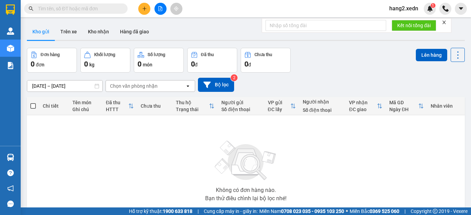
click at [445, 21] on icon "close" at bounding box center [444, 22] width 5 height 5
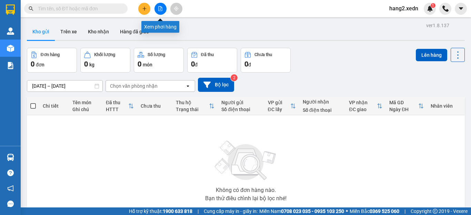
click at [161, 7] on icon "file-add" at bounding box center [161, 8] width 4 height 5
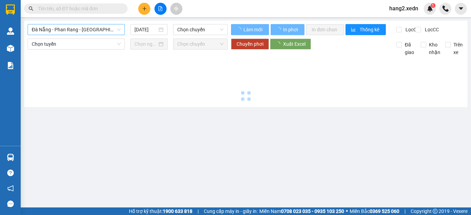
type input "[DATE]"
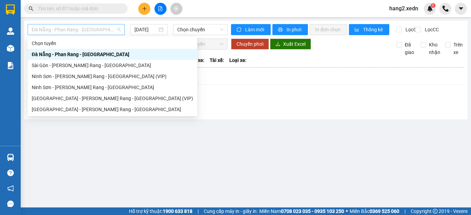
click at [73, 28] on span "Đà Nẵng - Phan Rang - [GEOGRAPHIC_DATA]" at bounding box center [76, 29] width 89 height 10
click at [55, 108] on div "[GEOGRAPHIC_DATA] - [PERSON_NAME] Rang - [GEOGRAPHIC_DATA]" at bounding box center [112, 110] width 161 height 8
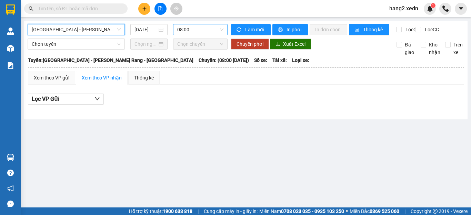
click at [192, 27] on span "08:00" at bounding box center [200, 29] width 46 height 10
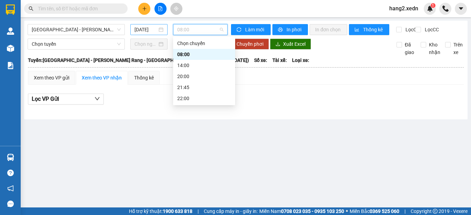
click at [143, 28] on input "[DATE]" at bounding box center [145, 30] width 23 height 8
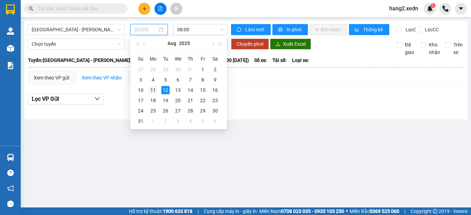
click at [153, 89] on div "11" at bounding box center [153, 90] width 8 height 8
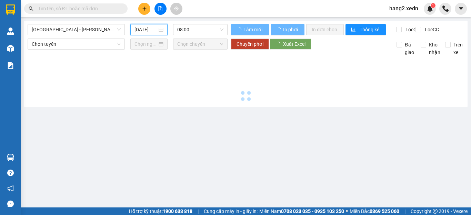
type input "[DATE]"
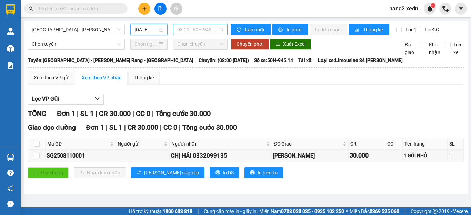
click at [192, 31] on span "08:00 - 50H-945.14" at bounding box center [200, 29] width 46 height 10
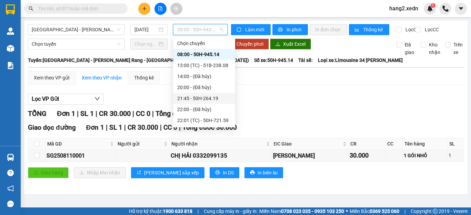
click at [195, 94] on div "21:45 - 50H-264.19" at bounding box center [204, 98] width 62 height 11
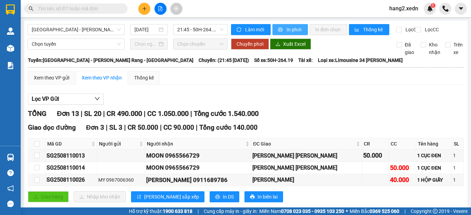
click at [287, 29] on span "In phơi" at bounding box center [295, 30] width 16 height 8
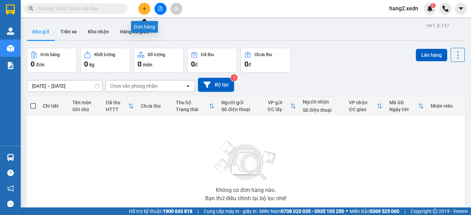
click at [145, 9] on icon "plus" at bounding box center [144, 8] width 5 height 5
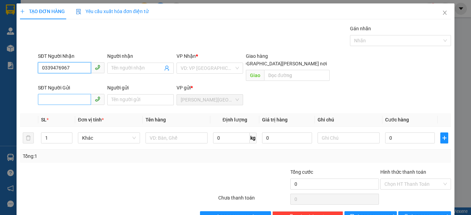
type input "0339476967"
click at [63, 94] on input "SĐT Người Gửi" at bounding box center [64, 99] width 53 height 11
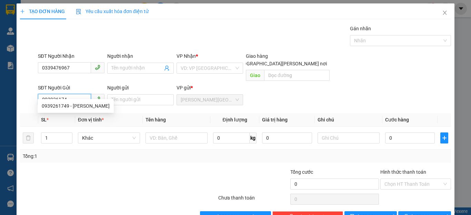
type input "0939261749"
click at [87, 107] on div "0939261749 - [PERSON_NAME]" at bounding box center [76, 106] width 68 height 8
type input "THẢO"
type input "500.000"
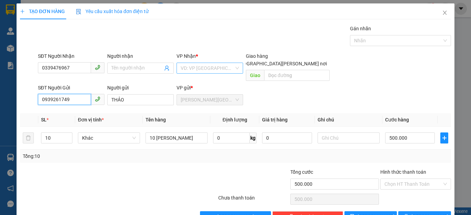
type input "0939261749"
click at [202, 67] on input "search" at bounding box center [207, 68] width 53 height 10
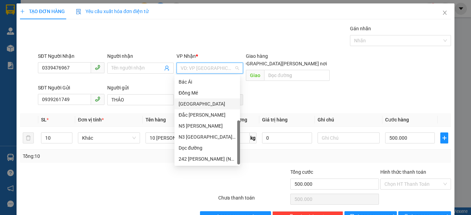
scroll to position [99, 0]
click at [192, 148] on div "Dọc đường" at bounding box center [207, 148] width 57 height 8
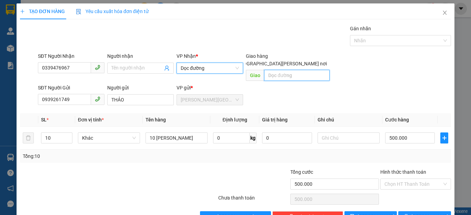
click at [273, 70] on input "text" at bounding box center [297, 75] width 66 height 11
type input "CĂN CỨ 3"
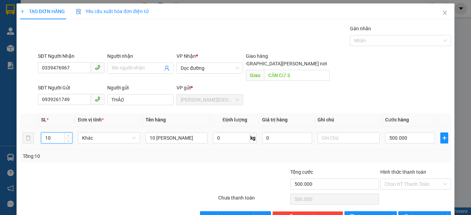
click at [63, 133] on input "10" at bounding box center [56, 138] width 31 height 10
type input "1"
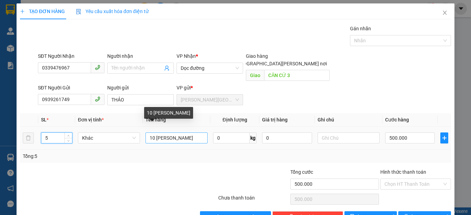
type input "5"
click at [154, 133] on input "10 [PERSON_NAME]" at bounding box center [176, 138] width 62 height 11
type input "0"
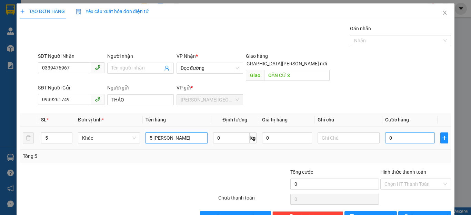
type input "5 [PERSON_NAME]"
click at [395, 133] on input "0" at bounding box center [410, 138] width 50 height 11
type input "2"
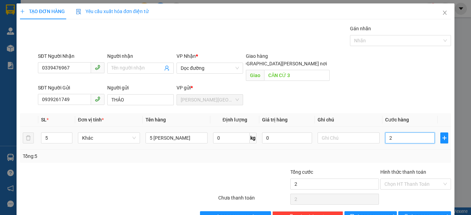
type input "25"
type input "250"
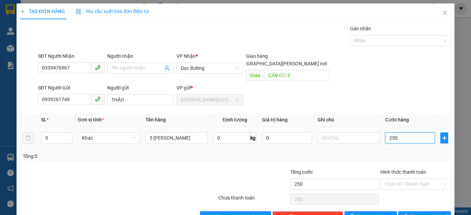
type input "2.500"
type input "25.000"
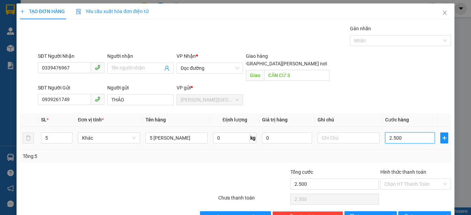
type input "25.000"
type input "250.000"
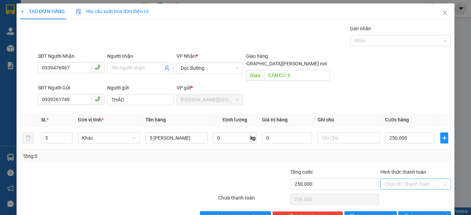
click at [403, 179] on input "Hình thức thanh toán" at bounding box center [413, 184] width 58 height 10
click at [407, 188] on div "Tại văn phòng" at bounding box center [410, 191] width 61 height 8
type input "0"
click at [414, 213] on span "[PERSON_NAME] và In" at bounding box center [435, 217] width 48 height 8
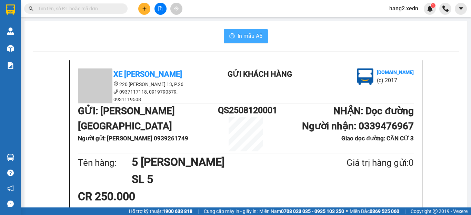
click at [245, 35] on span "In mẫu A5" at bounding box center [250, 36] width 25 height 9
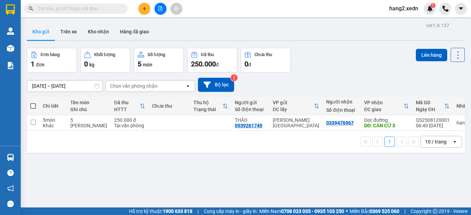
click at [99, 10] on input "text" at bounding box center [78, 9] width 81 height 8
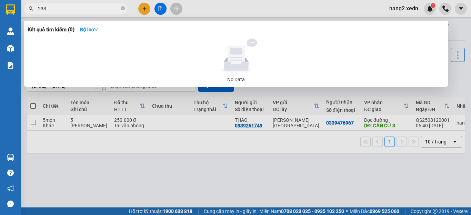
type input "2336"
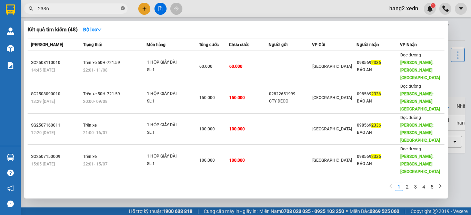
click at [121, 8] on icon "close-circle" at bounding box center [123, 8] width 4 height 4
